Goal: Find specific page/section: Find specific page/section

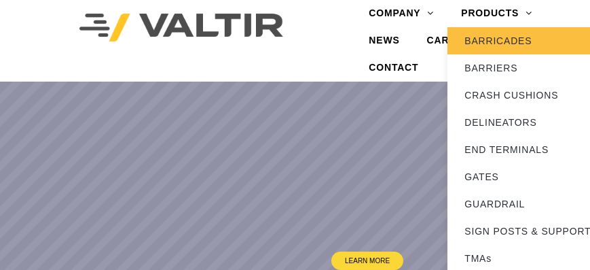
click at [502, 39] on link "BARRICADES" at bounding box center [532, 40] width 170 height 27
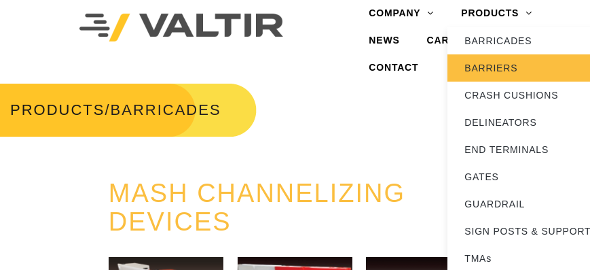
click at [513, 65] on link "BARRIERS" at bounding box center [532, 67] width 170 height 27
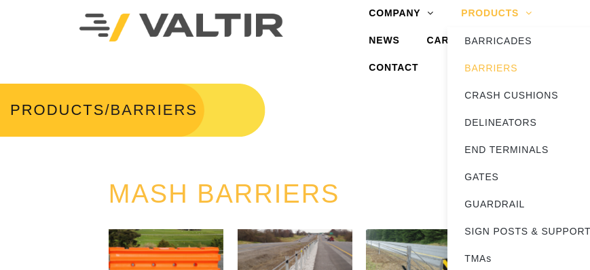
click at [510, 14] on link "PRODUCTS" at bounding box center [496, 13] width 98 height 27
